Goal: Task Accomplishment & Management: Manage account settings

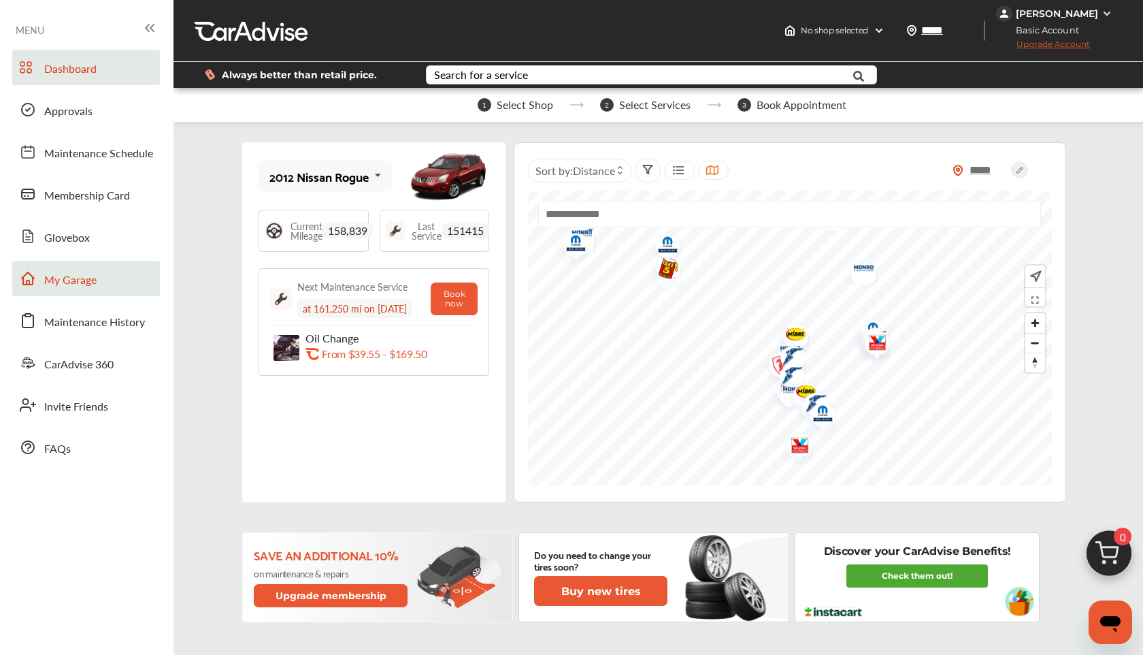
click at [97, 279] on link "My Garage" at bounding box center [86, 278] width 148 height 35
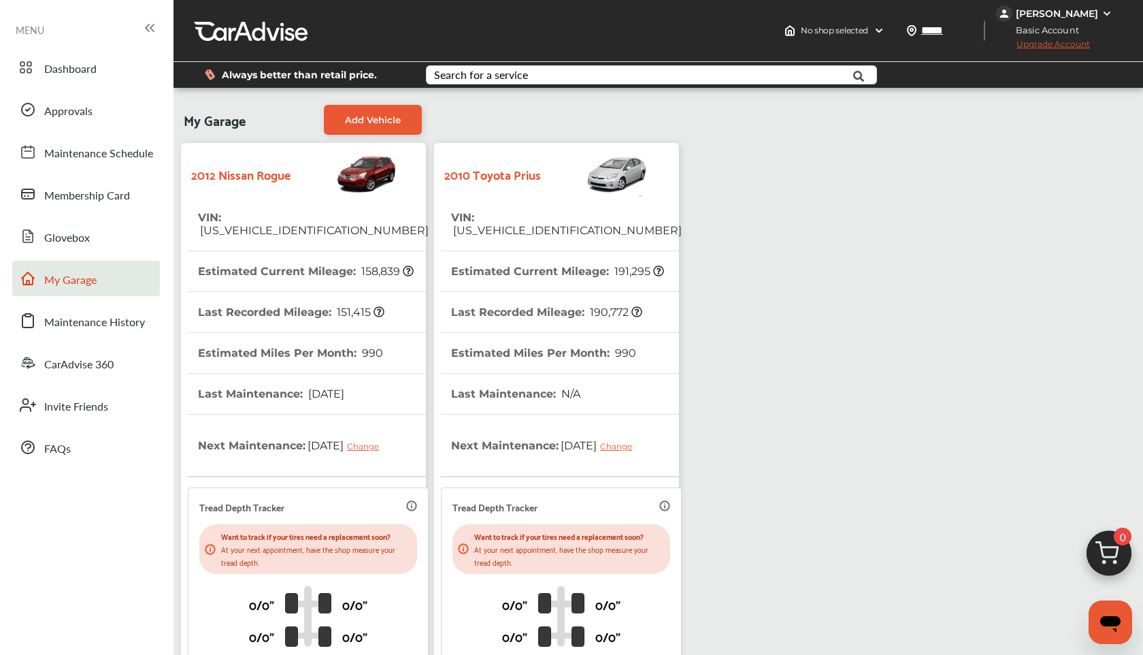
click at [498, 301] on th "Last Recorded Mileage : 190,772" at bounding box center [546, 312] width 191 height 40
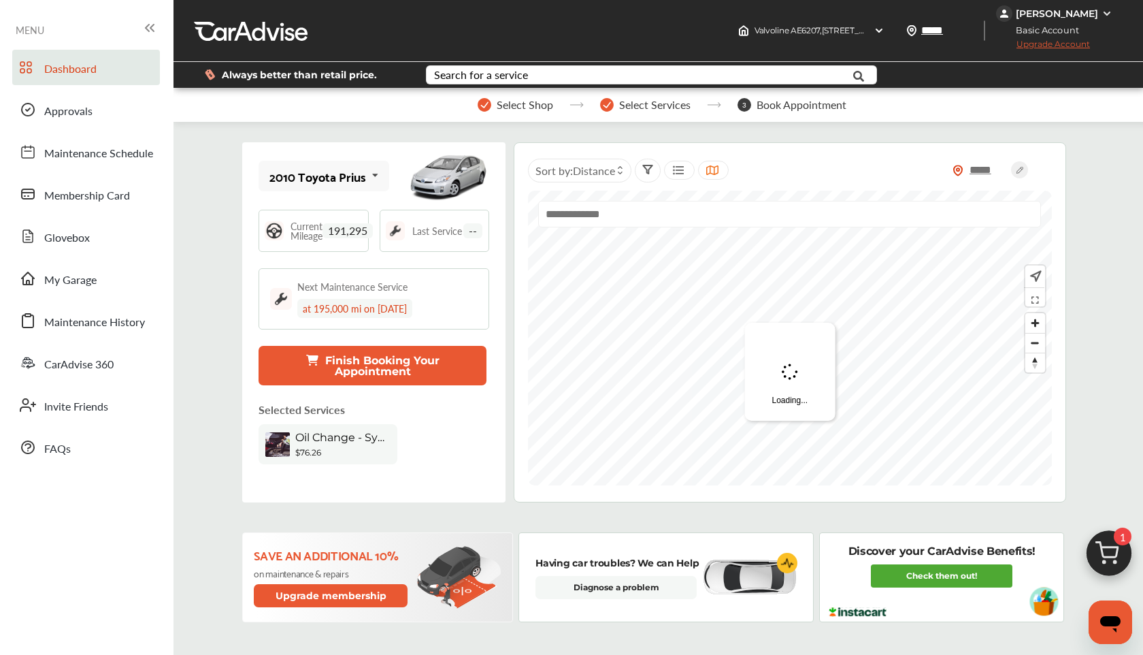
click at [1108, 542] on img at bounding box center [1109, 556] width 65 height 65
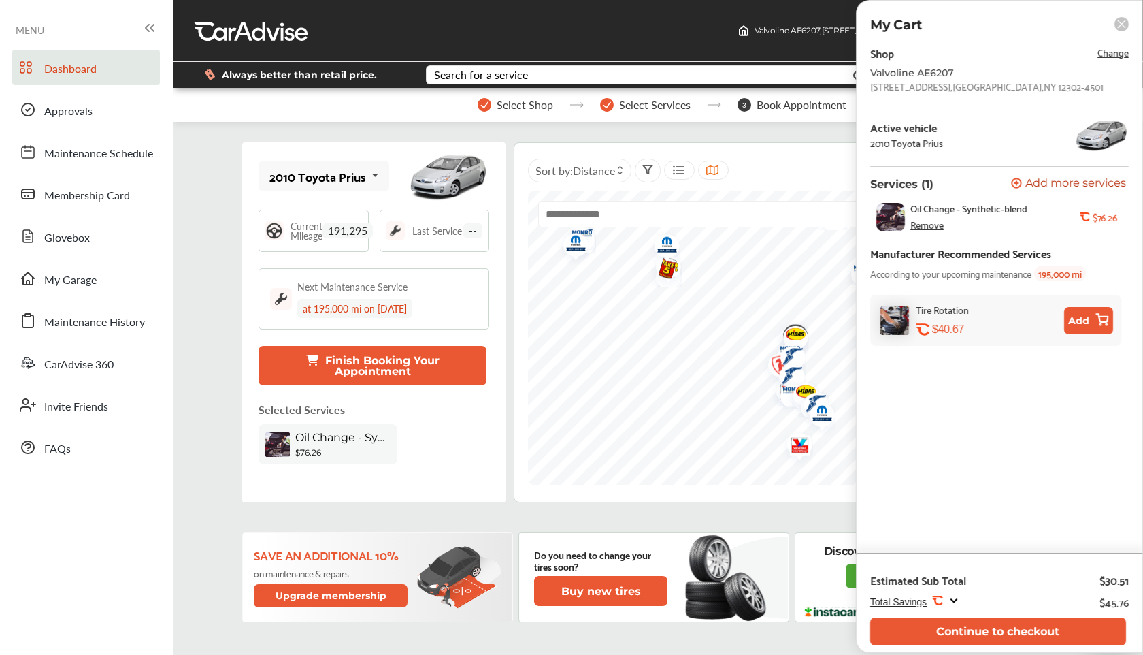
drag, startPoint x: 979, startPoint y: 628, endPoint x: 991, endPoint y: 545, distance: 83.8
click at [991, 545] on div "My Cart Shop Change [GEOGRAPHIC_DATA][STREET_ADDRESS] Active vehicle 2010 Toyot…" at bounding box center [999, 326] width 287 height 653
